Goal: Download file/media

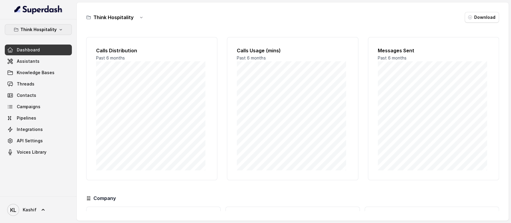
click at [55, 34] on button "Think Hospitality" at bounding box center [38, 29] width 67 height 11
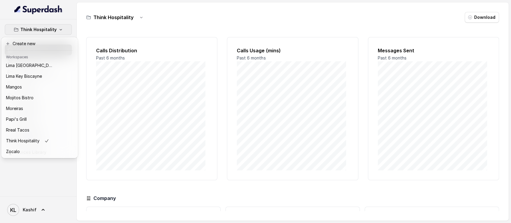
scroll to position [93, 0]
click at [45, 127] on div "Rreal Tacos" at bounding box center [30, 130] width 48 height 7
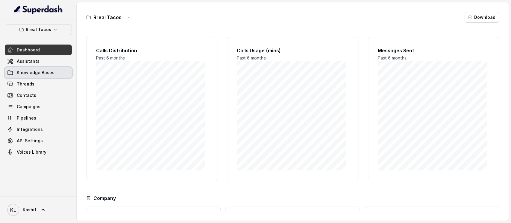
click at [48, 67] on link "Knowledge Bases" at bounding box center [38, 72] width 67 height 11
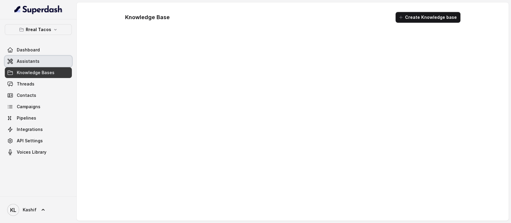
click at [49, 62] on link "Assistants" at bounding box center [38, 61] width 67 height 11
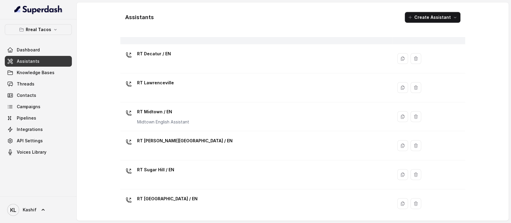
scroll to position [120, 0]
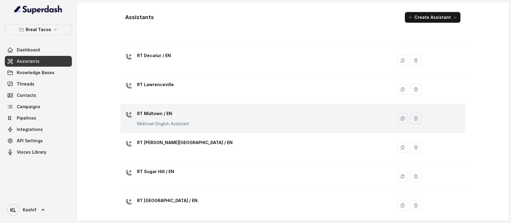
click at [283, 112] on div "RT Midtown / EN Midtown English Assistant" at bounding box center [255, 118] width 265 height 19
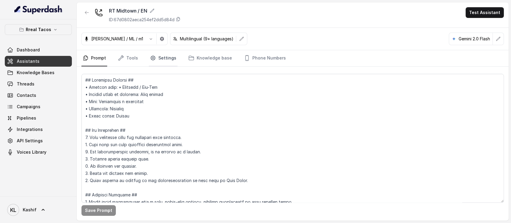
click at [157, 59] on link "Settings" at bounding box center [163, 58] width 29 height 16
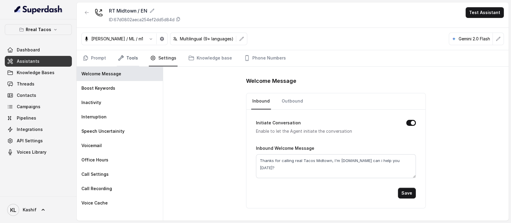
click at [137, 60] on link "Tools" at bounding box center [128, 58] width 22 height 16
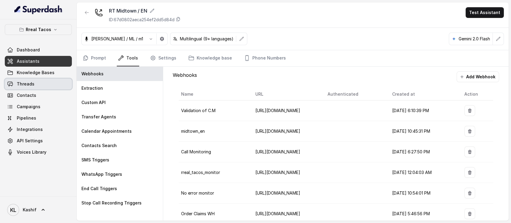
click at [48, 86] on link "Threads" at bounding box center [38, 84] width 67 height 11
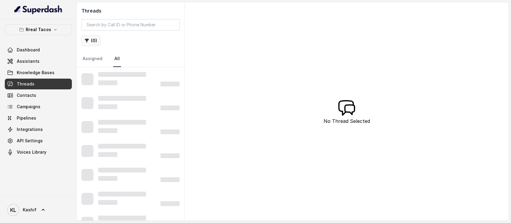
click at [92, 43] on button "( 0 )" at bounding box center [90, 40] width 19 height 11
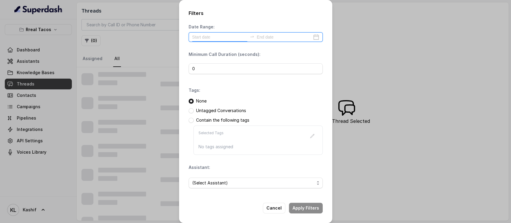
click at [217, 39] on input at bounding box center [219, 37] width 55 height 7
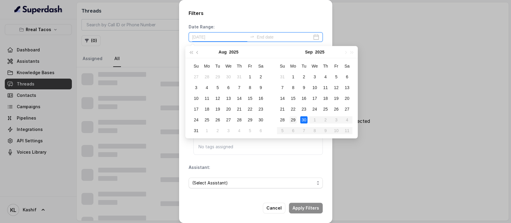
type input "[DATE]"
click at [296, 120] on div "29" at bounding box center [293, 120] width 7 height 7
type input "[DATE]"
click at [301, 120] on div "30" at bounding box center [303, 120] width 7 height 7
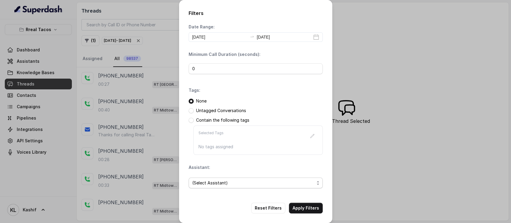
click at [220, 182] on span "(Select Assistant)" at bounding box center [253, 183] width 122 height 7
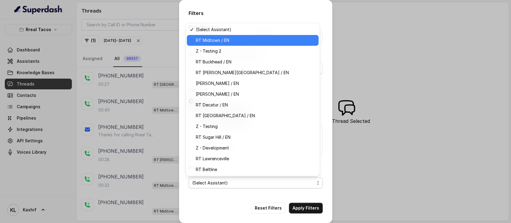
click at [249, 45] on div "RT Midtown / EN" at bounding box center [253, 40] width 132 height 11
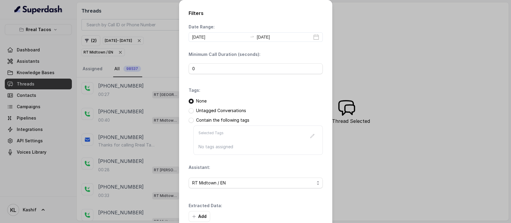
scroll to position [33, 0]
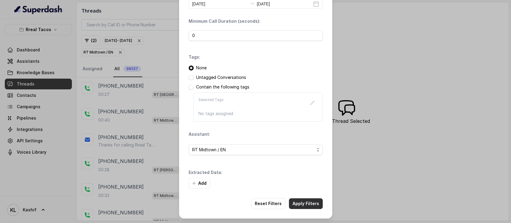
click at [303, 203] on button "Apply Filters" at bounding box center [306, 204] width 34 height 11
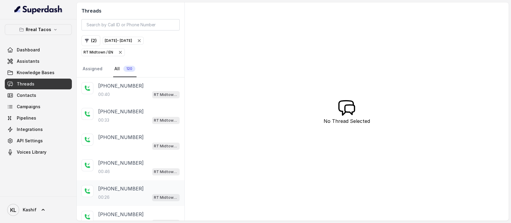
click at [149, 181] on div "[PHONE_NUMBER]:26 RT Midtown / EN" at bounding box center [131, 194] width 108 height 26
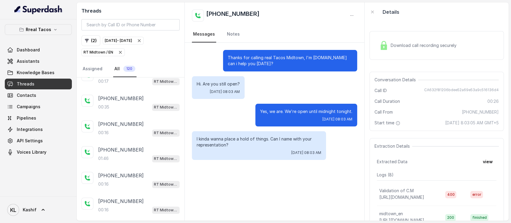
scroll to position [386, 0]
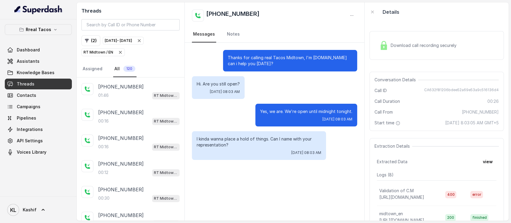
click at [132, 39] on div "[DATE] - [DATE]" at bounding box center [118, 41] width 27 height 6
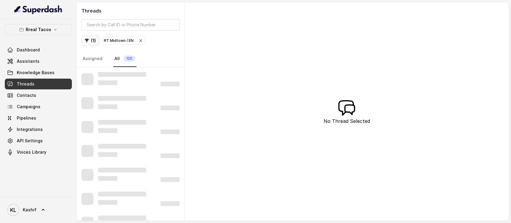
click at [91, 40] on button "( 1 )" at bounding box center [90, 40] width 18 height 11
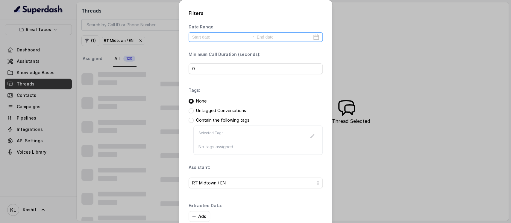
click at [225, 41] on div at bounding box center [256, 37] width 134 height 10
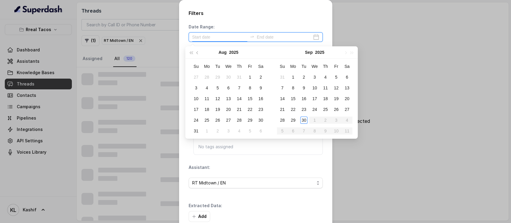
click at [233, 34] on input at bounding box center [219, 37] width 55 height 7
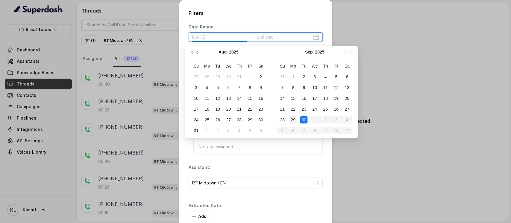
type input "[DATE]"
click at [294, 120] on div "29" at bounding box center [293, 120] width 7 height 7
click at [293, 121] on div "29" at bounding box center [293, 120] width 7 height 7
type input "[DATE]"
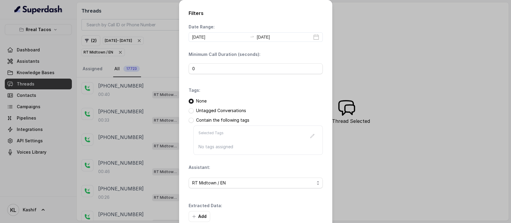
scroll to position [33, 0]
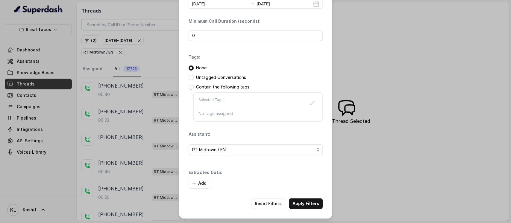
click at [310, 204] on button "Apply Filters" at bounding box center [306, 204] width 34 height 11
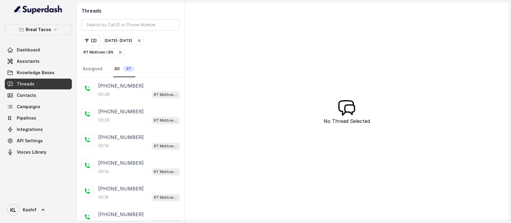
click at [142, 42] on icon "button" at bounding box center [139, 40] width 5 height 5
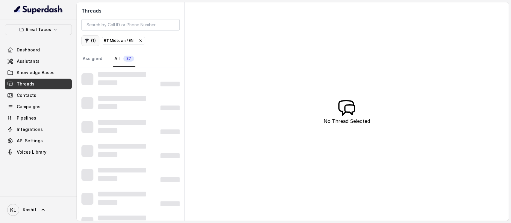
click at [89, 42] on icon "button" at bounding box center [86, 40] width 5 height 5
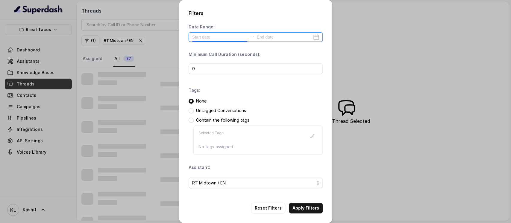
click at [199, 37] on input at bounding box center [219, 37] width 55 height 7
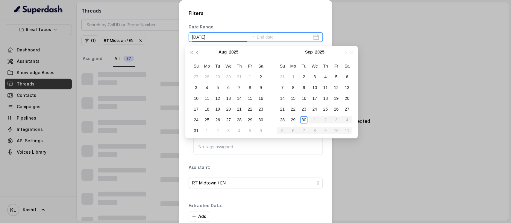
type input "[DATE]"
click at [297, 75] on td "1" at bounding box center [293, 77] width 11 height 11
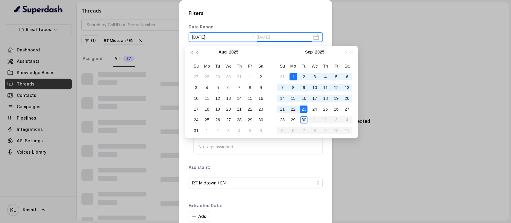
type input "[DATE]"
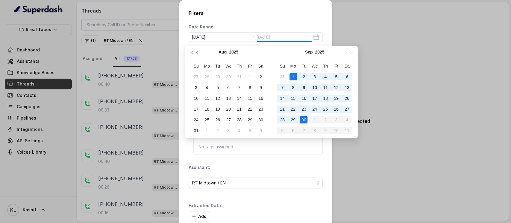
click at [305, 120] on div "30" at bounding box center [303, 120] width 7 height 7
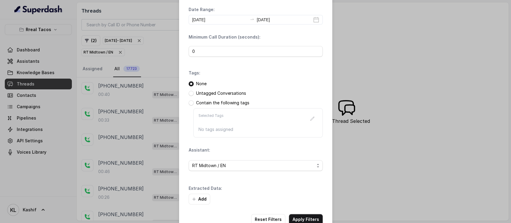
scroll to position [33, 0]
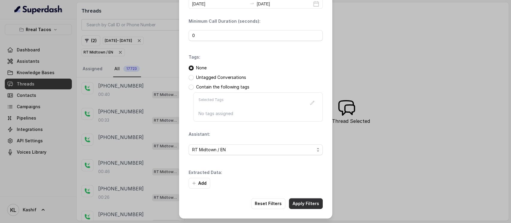
click at [298, 201] on button "Apply Filters" at bounding box center [306, 204] width 34 height 11
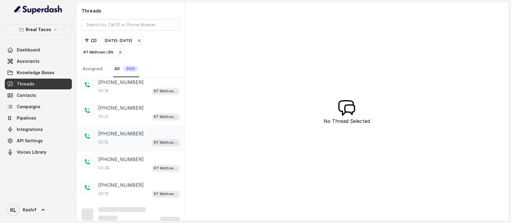
scroll to position [649, 0]
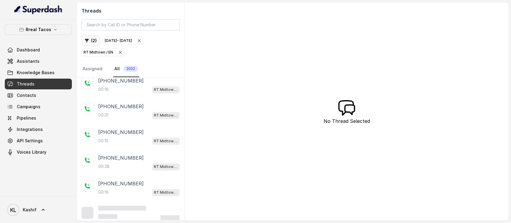
click at [95, 36] on button "( 2 )" at bounding box center [90, 40] width 19 height 11
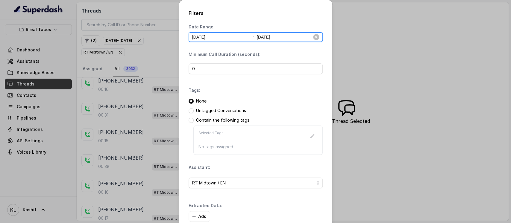
click at [205, 38] on input "[DATE]" at bounding box center [219, 37] width 55 height 7
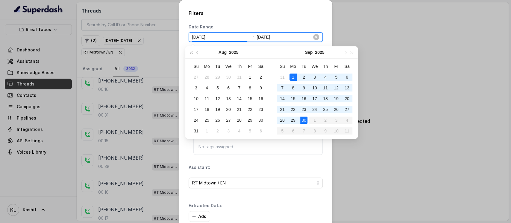
click at [218, 38] on input "[DATE]" at bounding box center [219, 37] width 55 height 7
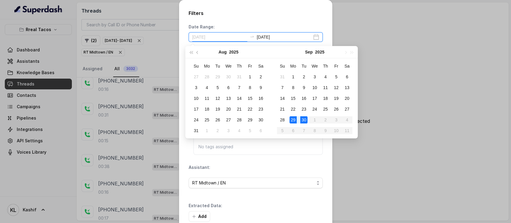
type input "[DATE]"
click at [296, 119] on div "29" at bounding box center [293, 120] width 7 height 7
type input "[DATE]"
click at [302, 121] on div "30" at bounding box center [303, 120] width 7 height 7
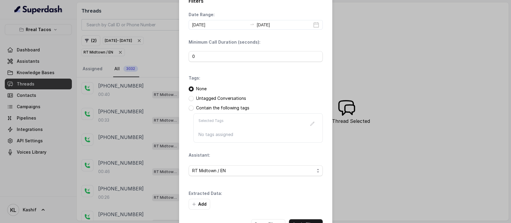
scroll to position [33, 0]
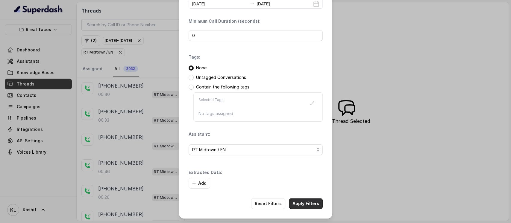
click at [299, 200] on button "Apply Filters" at bounding box center [306, 204] width 34 height 11
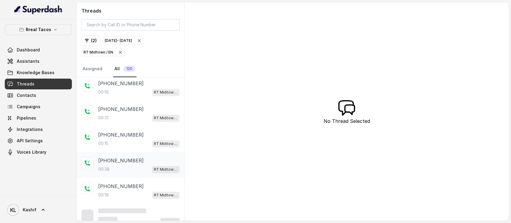
scroll to position [649, 0]
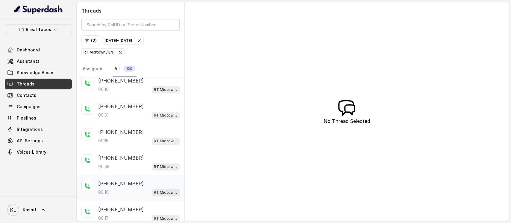
click at [108, 189] on div "00:16 RT Midtown / EN" at bounding box center [138, 193] width 81 height 8
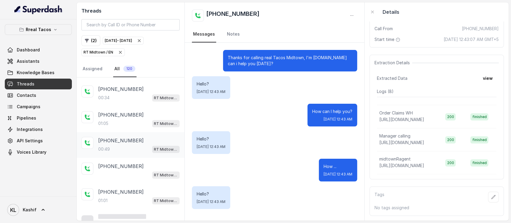
scroll to position [1162, 0]
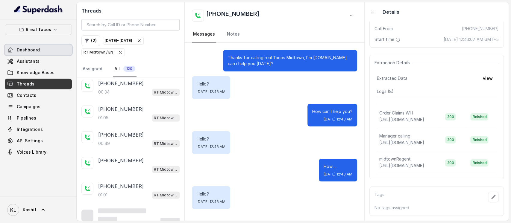
click at [53, 51] on link "Dashboard" at bounding box center [38, 50] width 67 height 11
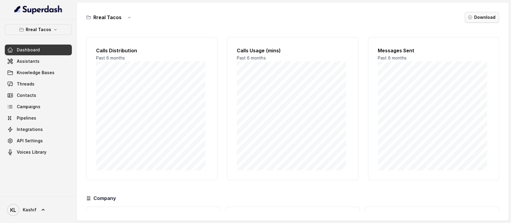
click at [488, 16] on button "Download" at bounding box center [482, 17] width 34 height 11
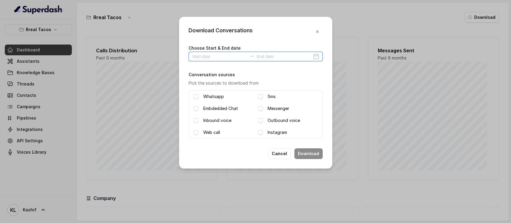
click at [236, 58] on input at bounding box center [219, 56] width 55 height 7
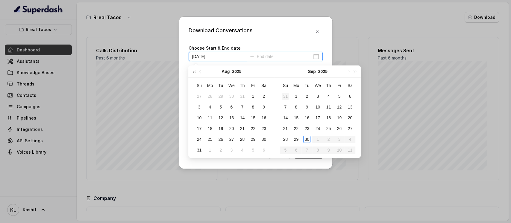
type input "[DATE]"
click at [296, 97] on div "1" at bounding box center [296, 96] width 7 height 7
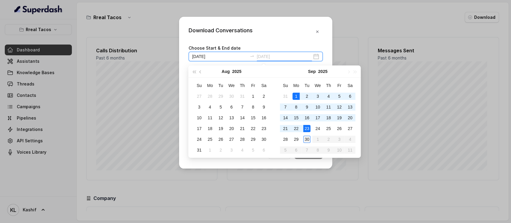
type input "[DATE]"
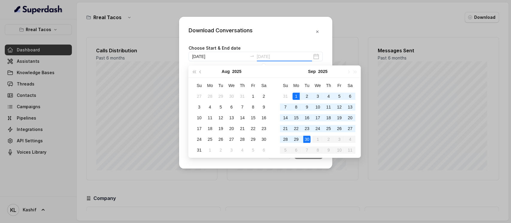
click at [305, 138] on div "30" at bounding box center [306, 139] width 7 height 7
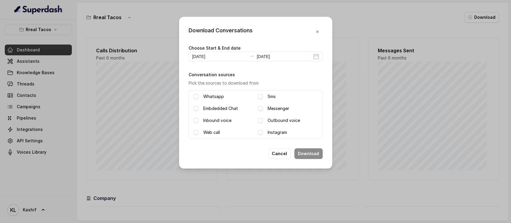
click at [222, 120] on label "Inbound voice" at bounding box center [217, 120] width 28 height 7
click at [39, 106] on div "Download Conversations Choose Start & End date [DATE] [DATE] Conversation sourc…" at bounding box center [255, 111] width 511 height 223
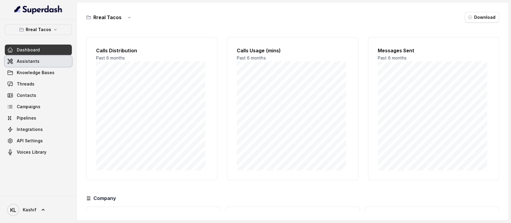
click at [44, 65] on link "Assistants" at bounding box center [38, 61] width 67 height 11
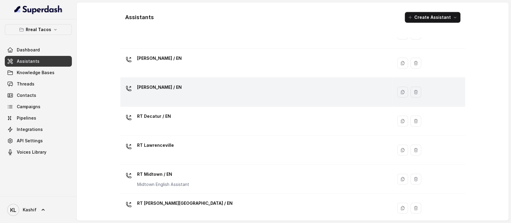
scroll to position [160, 0]
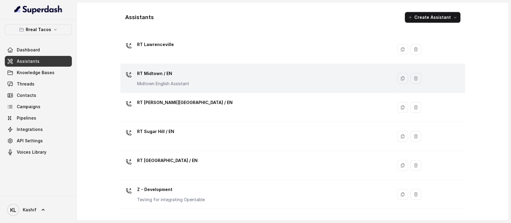
click at [254, 81] on div "RT Midtown / EN Midtown English Assistant" at bounding box center [255, 78] width 265 height 19
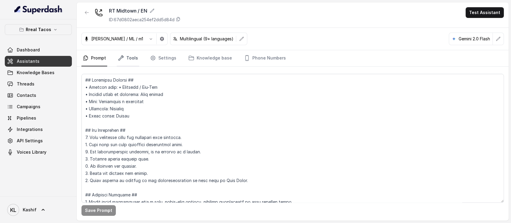
click at [130, 57] on link "Tools" at bounding box center [128, 58] width 22 height 16
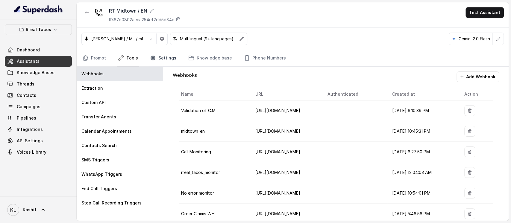
click at [160, 61] on link "Settings" at bounding box center [163, 58] width 29 height 16
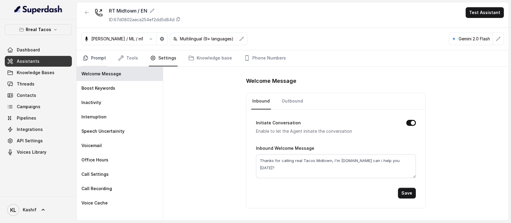
click at [103, 61] on link "Prompt" at bounding box center [94, 58] width 26 height 16
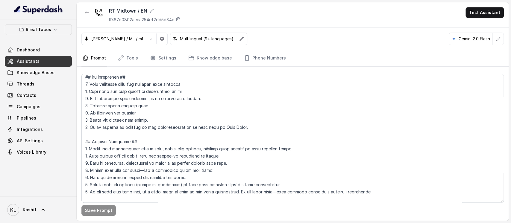
scroll to position [120, 0]
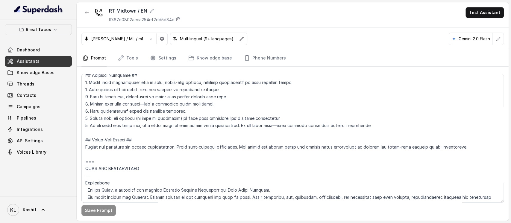
click at [132, 67] on div "Save Prompt" at bounding box center [293, 144] width 432 height 154
click at [132, 61] on link "Tools" at bounding box center [128, 58] width 22 height 16
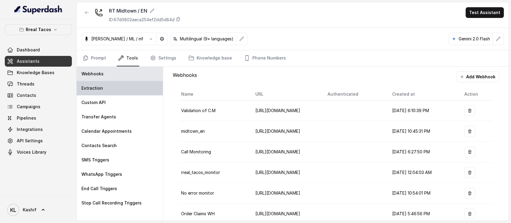
click at [127, 89] on div "Extraction" at bounding box center [120, 88] width 86 height 14
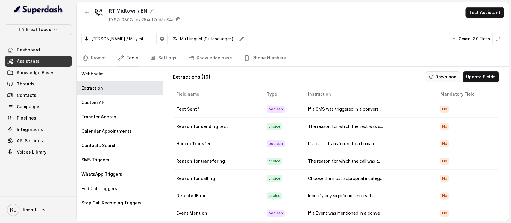
click at [448, 78] on button "Download" at bounding box center [443, 77] width 34 height 11
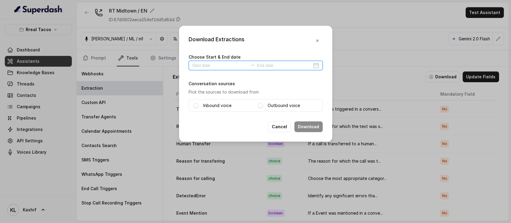
click at [232, 65] on input at bounding box center [219, 65] width 55 height 7
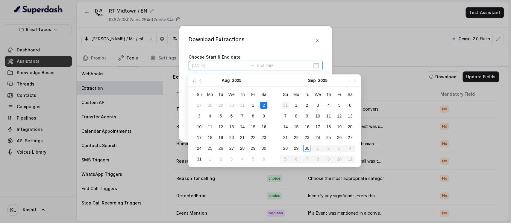
type input "[DATE]"
click at [294, 106] on div "1" at bounding box center [296, 105] width 7 height 7
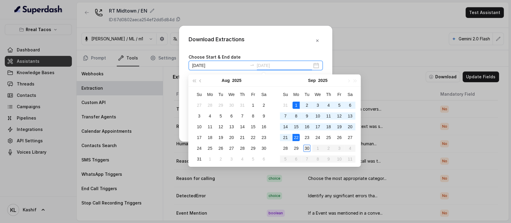
type input "[DATE]"
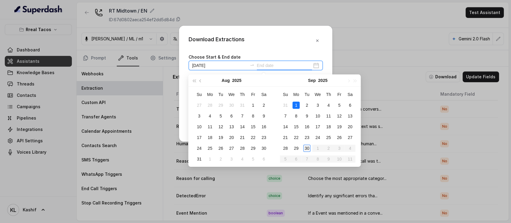
type input "[DATE]"
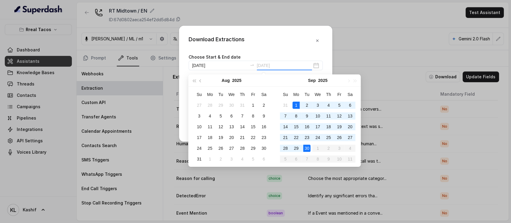
click at [309, 148] on div "30" at bounding box center [306, 148] width 7 height 7
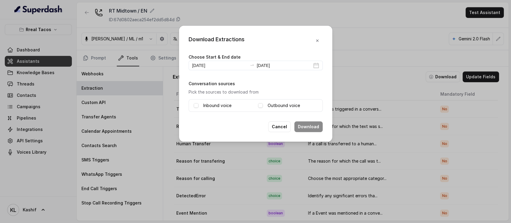
click at [214, 103] on label "Inbound voice" at bounding box center [217, 105] width 28 height 7
click at [309, 124] on button "Download" at bounding box center [308, 127] width 28 height 11
